Goal: Information Seeking & Learning: Learn about a topic

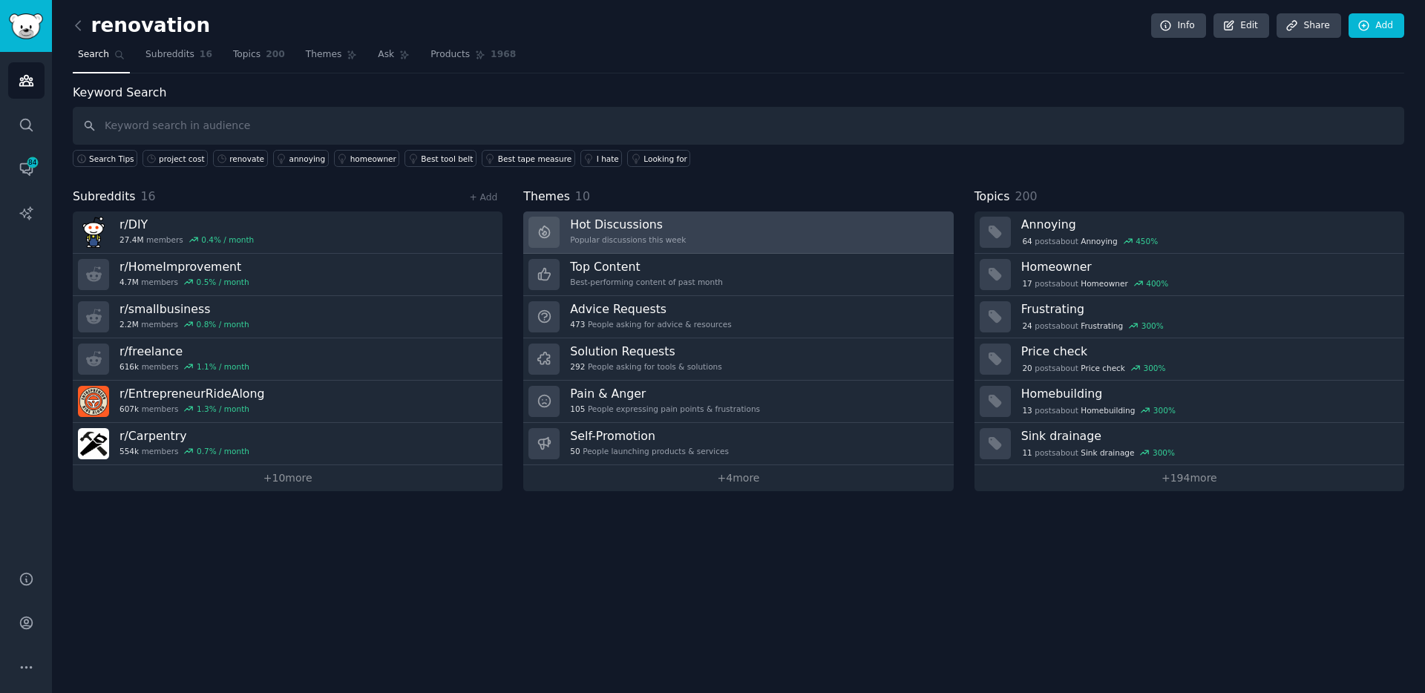
click at [617, 220] on h3 "Hot Discussions" at bounding box center [628, 225] width 116 height 16
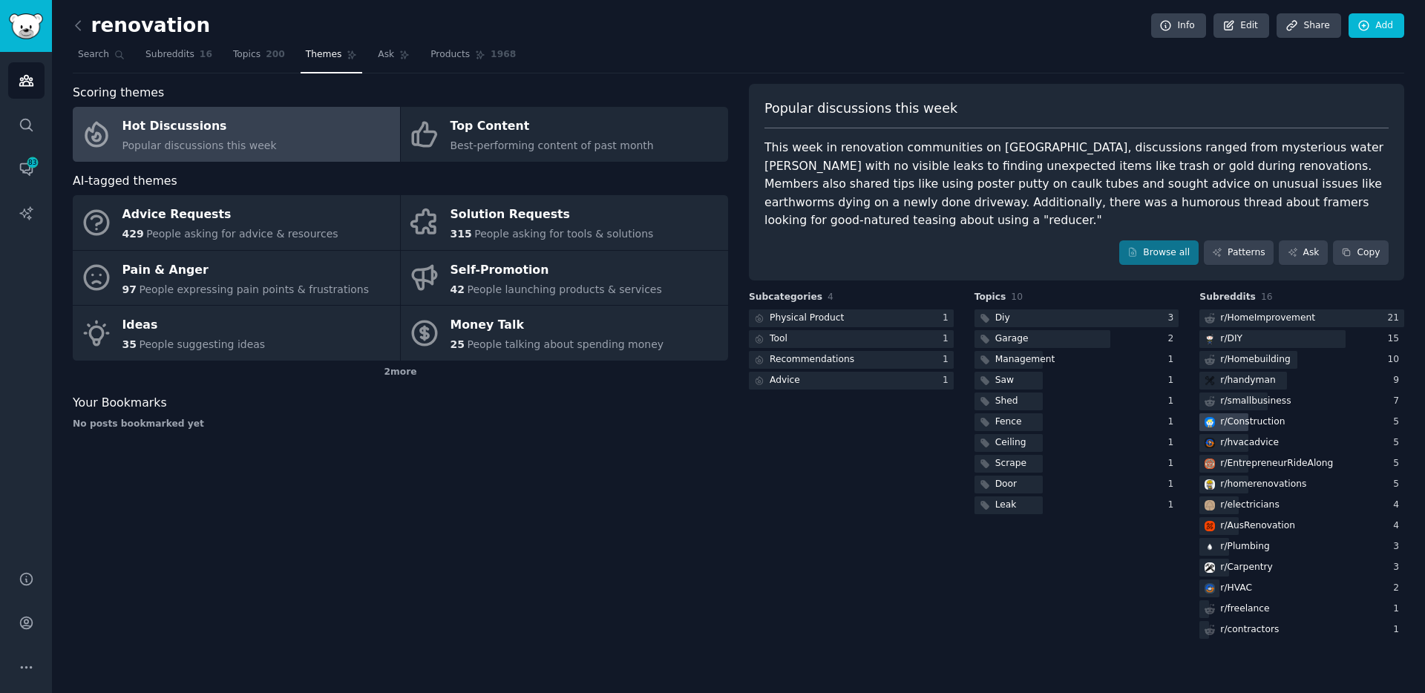
click at [1241, 416] on div "r/ Construction" at bounding box center [1252, 422] width 65 height 13
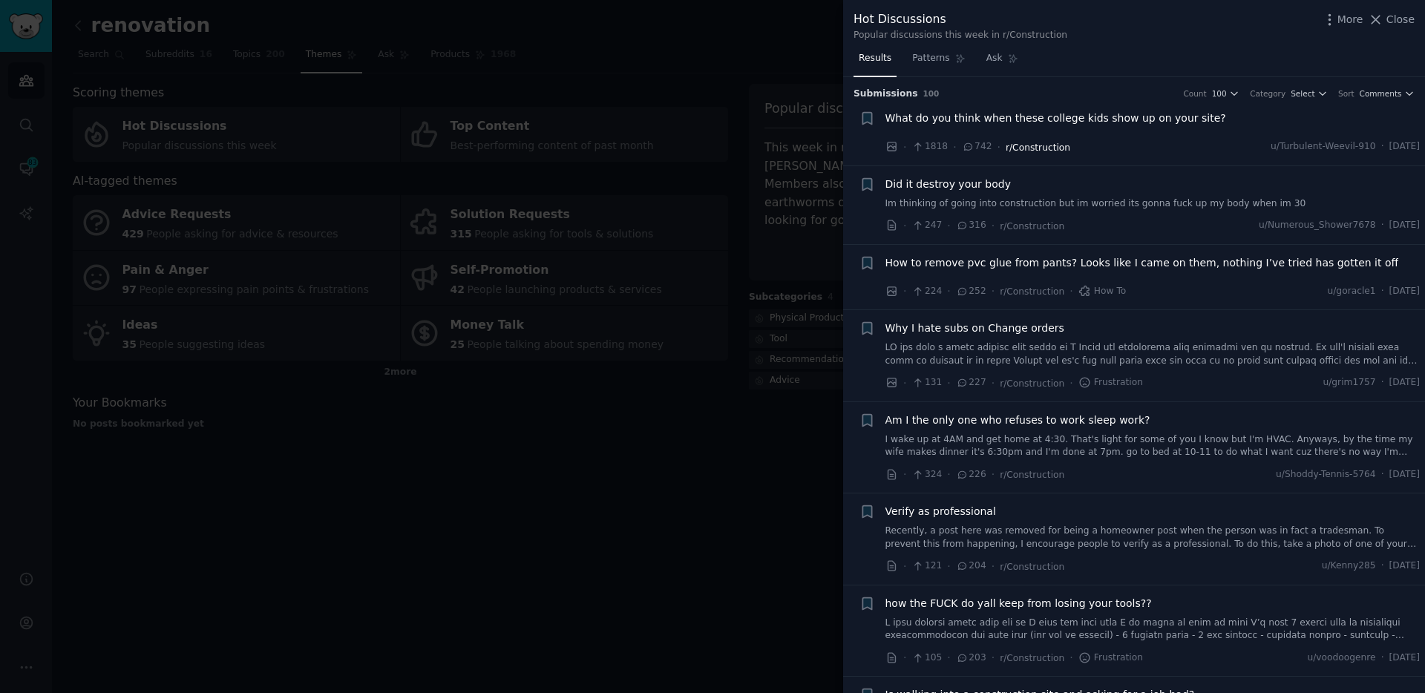
click at [1034, 145] on span "r/Construction" at bounding box center [1038, 148] width 65 height 10
click at [1050, 145] on span "r/Construction" at bounding box center [1038, 148] width 65 height 10
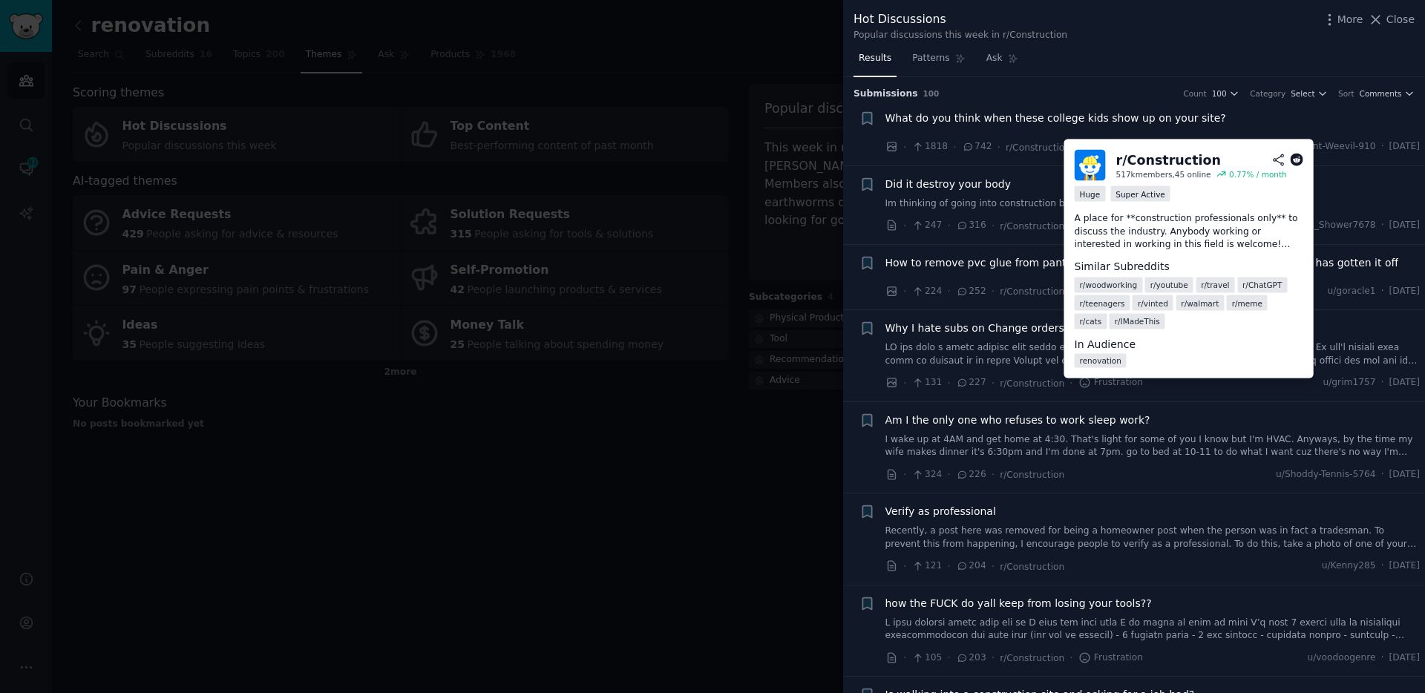
click at [1145, 163] on div "r/ Construction" at bounding box center [1168, 160] width 105 height 19
click at [1301, 162] on icon at bounding box center [1296, 160] width 13 height 13
